Goal: Transaction & Acquisition: Download file/media

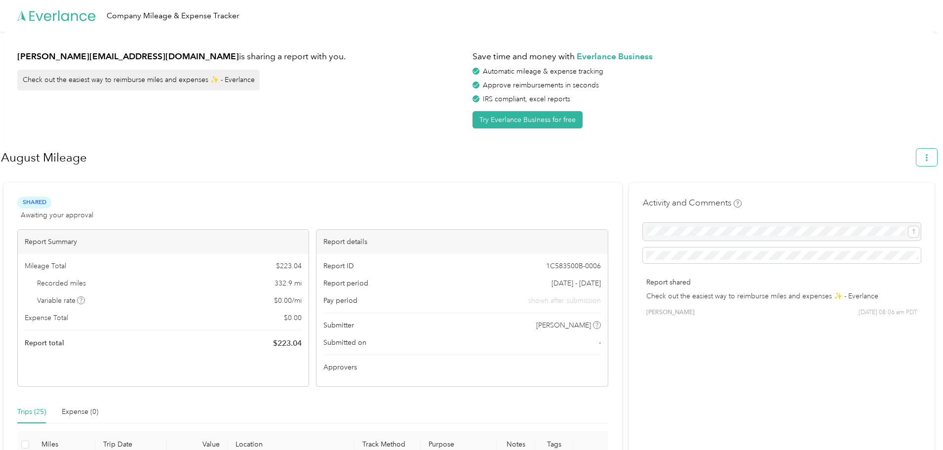
click at [925, 160] on button "button" at bounding box center [926, 157] width 21 height 17
click at [902, 199] on span "Download" at bounding box center [903, 204] width 33 height 10
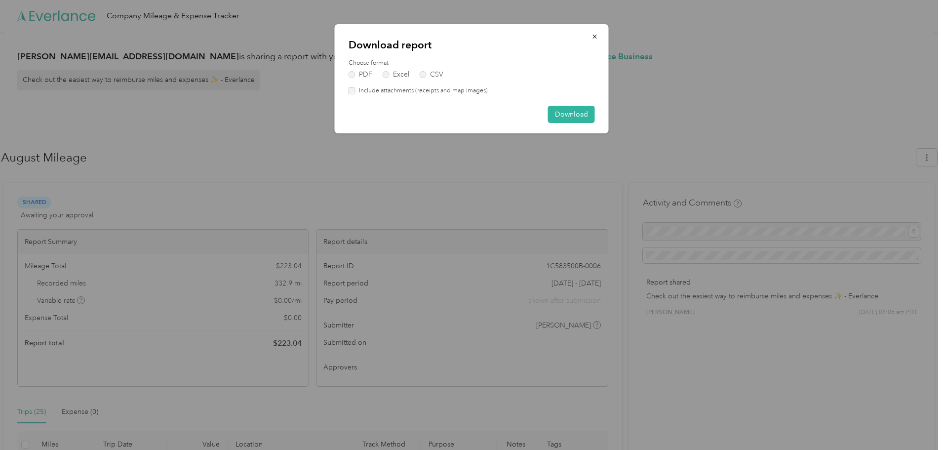
click at [448, 92] on label "Include attachments (receipts and map images)" at bounding box center [421, 90] width 132 height 9
click at [571, 114] on button "Download" at bounding box center [571, 114] width 47 height 17
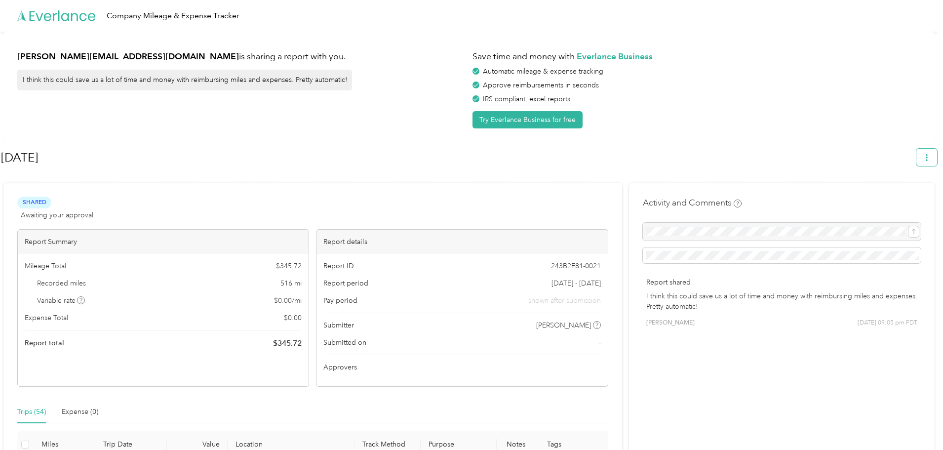
click at [930, 159] on icon "button" at bounding box center [926, 157] width 7 height 7
click at [911, 199] on span "Download" at bounding box center [903, 204] width 33 height 10
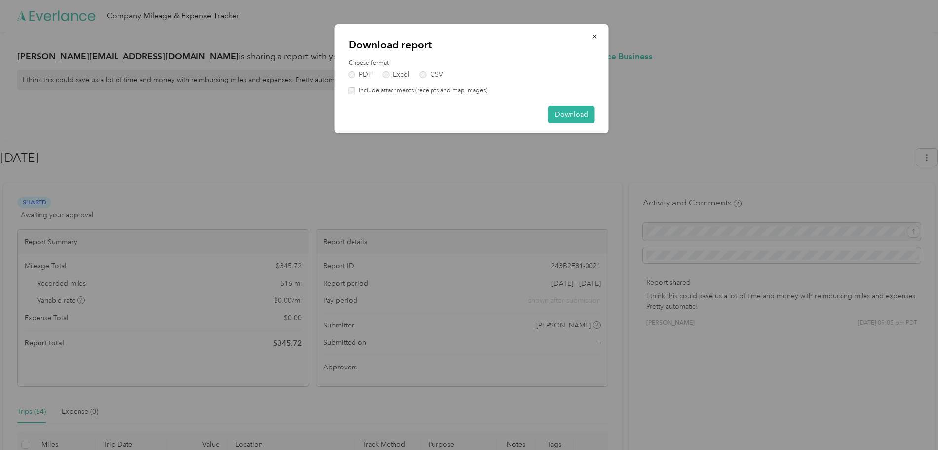
click at [458, 90] on label "Include attachments (receipts and map images)" at bounding box center [421, 90] width 132 height 9
click at [570, 116] on button "Download" at bounding box center [571, 114] width 47 height 17
